Goal: Navigation & Orientation: Find specific page/section

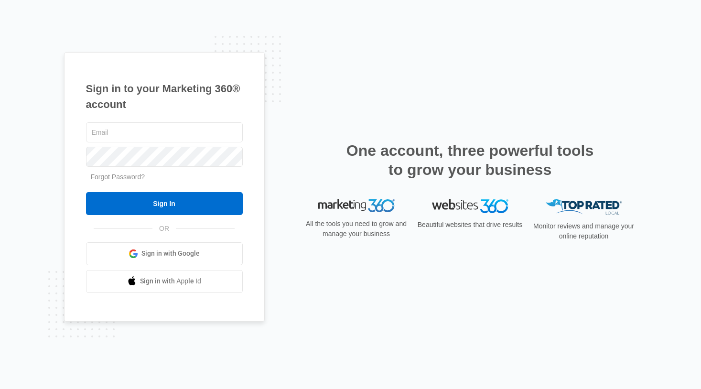
type input "[PERSON_NAME][EMAIL_ADDRESS][PERSON_NAME][DOMAIN_NAME]"
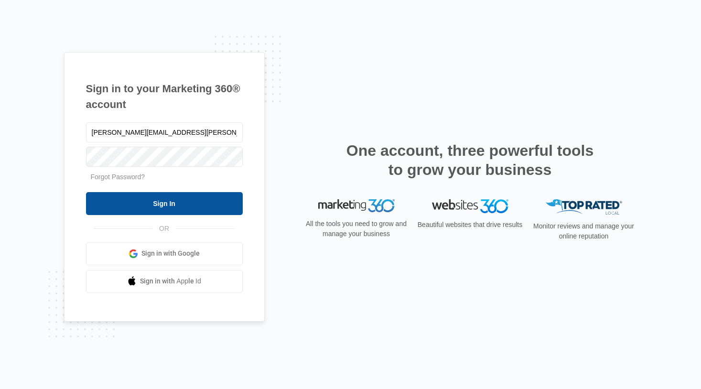
click at [177, 208] on input "Sign In" at bounding box center [164, 203] width 157 height 23
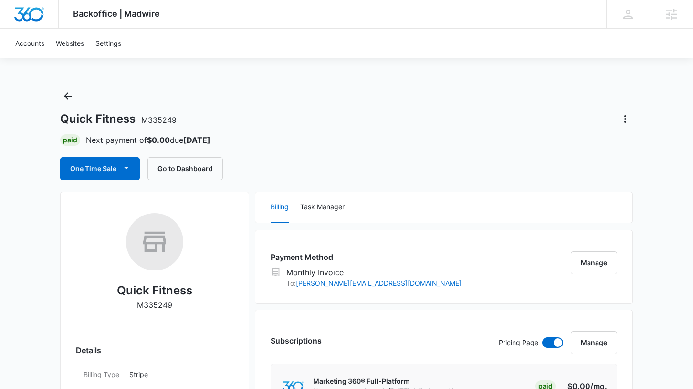
scroll to position [2, 0]
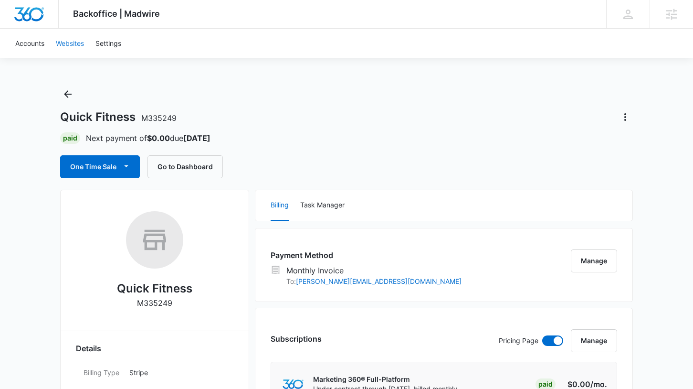
click at [67, 45] on link "Websites" at bounding box center [70, 43] width 40 height 29
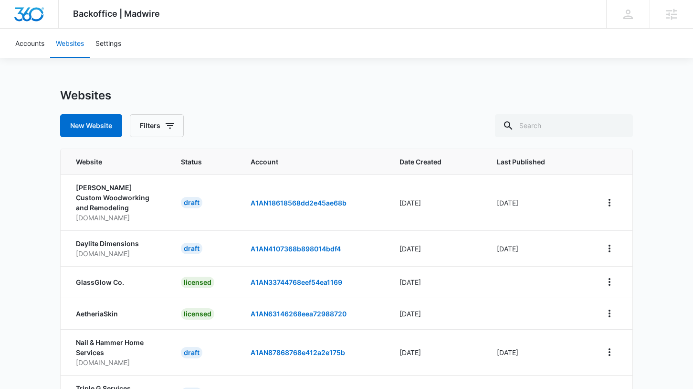
scroll to position [2, 0]
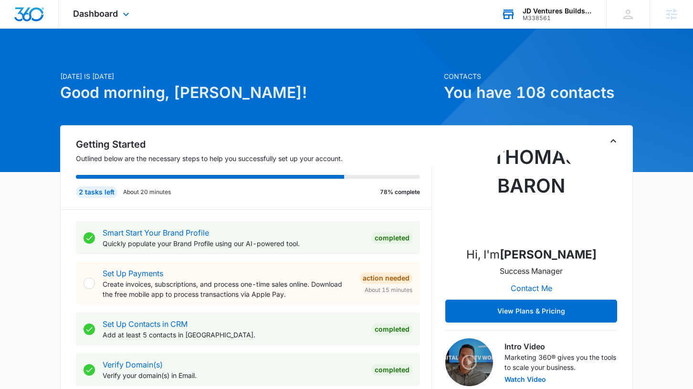
click at [563, 18] on div "M338561" at bounding box center [558, 18] width 70 height 7
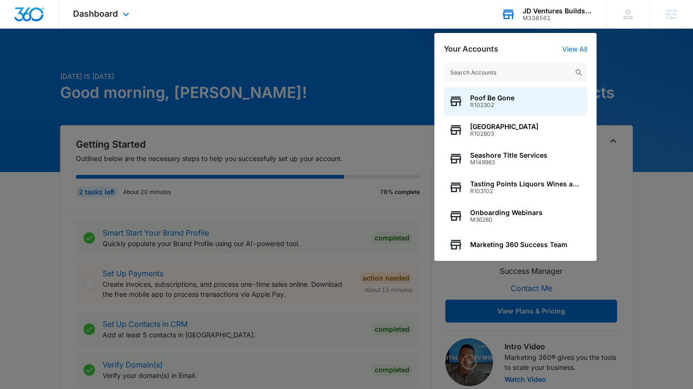
click at [489, 69] on input "text" at bounding box center [515, 72] width 143 height 19
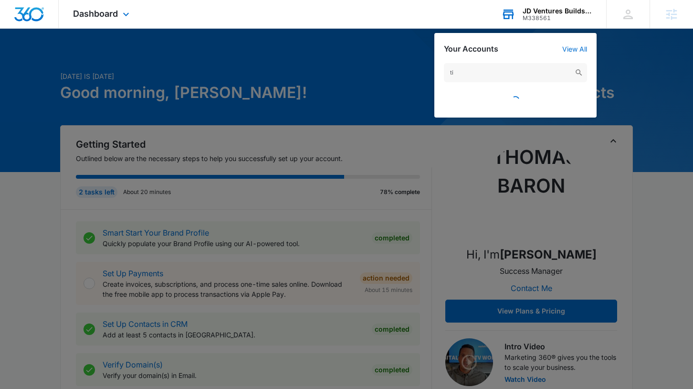
type input "t"
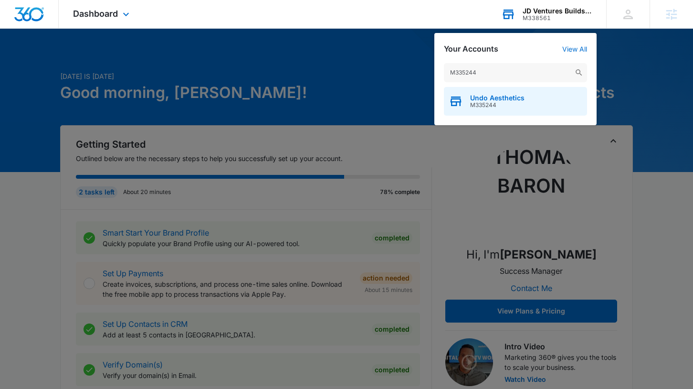
type input "M335244"
click at [477, 99] on span "Undo Aesthetics" at bounding box center [497, 98] width 54 height 8
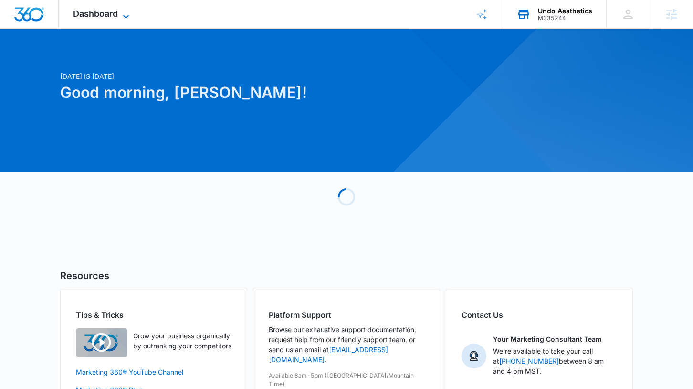
click at [114, 16] on span "Dashboard" at bounding box center [95, 14] width 45 height 10
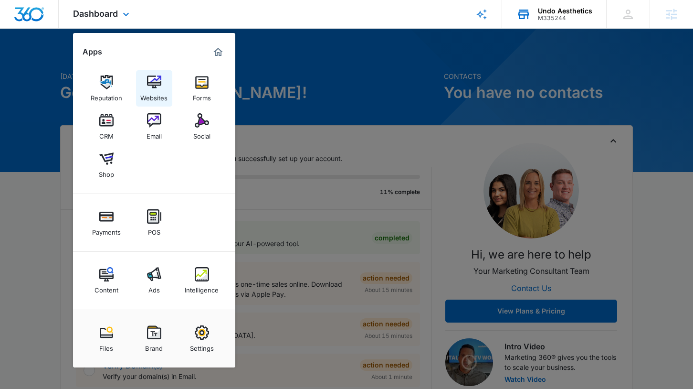
click at [158, 88] on img at bounding box center [154, 82] width 14 height 14
